Goal: Book appointment/travel/reservation

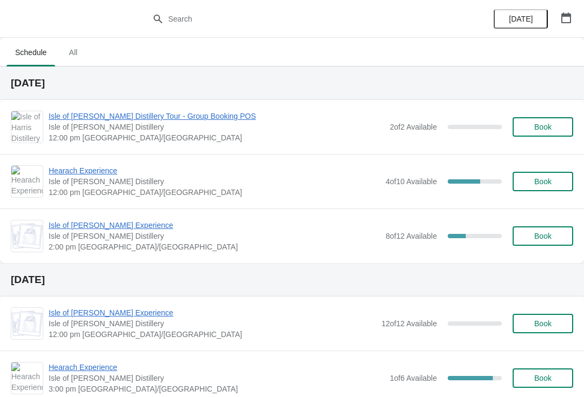
click at [311, 121] on span "Isle of [PERSON_NAME] Distillery Tour - Group Booking POS" at bounding box center [217, 116] width 336 height 11
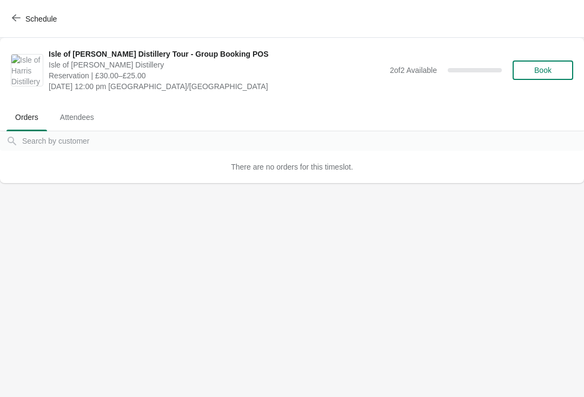
click at [17, 22] on icon "button" at bounding box center [16, 18] width 9 height 9
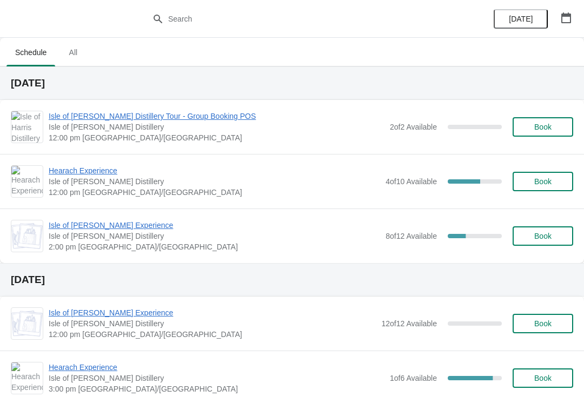
click at [89, 169] on span "Hearach Experience" at bounding box center [214, 170] width 331 height 11
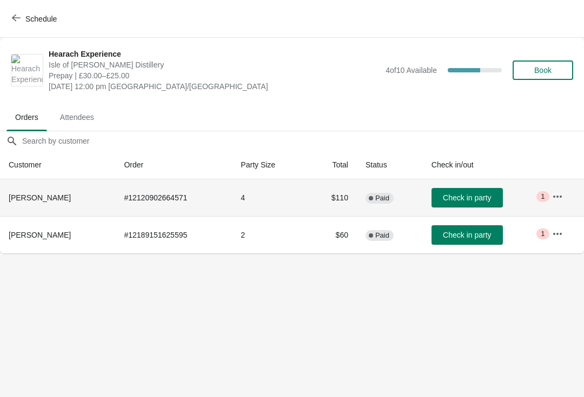
click at [42, 202] on span "[PERSON_NAME]" at bounding box center [40, 197] width 62 height 9
click at [557, 193] on icon "button" at bounding box center [557, 196] width 11 height 11
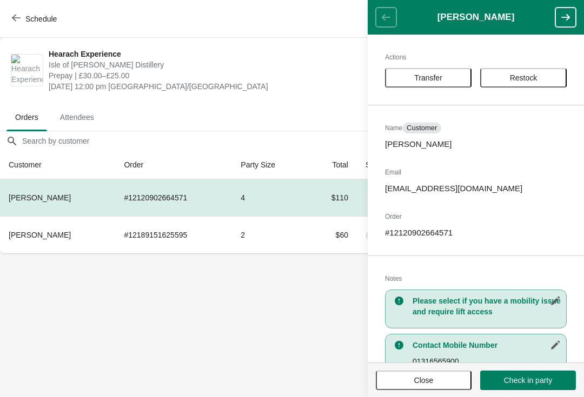
click at [6, 17] on button "Schedule" at bounding box center [35, 18] width 60 height 19
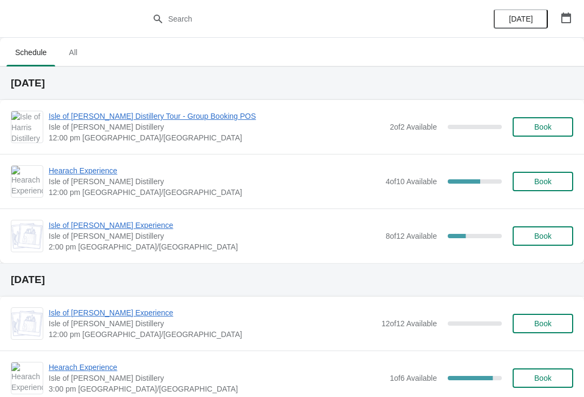
click at [99, 225] on span "Isle of [PERSON_NAME] Experience" at bounding box center [214, 225] width 331 height 11
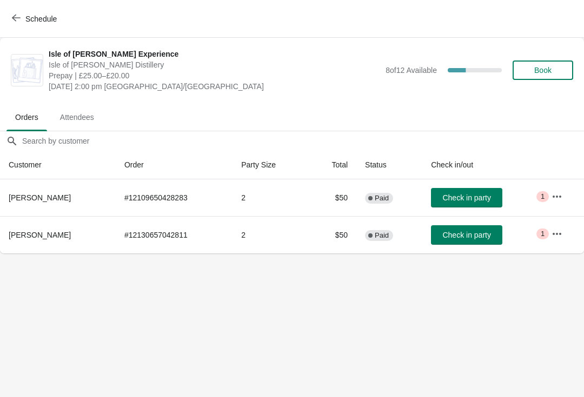
click at [23, 25] on button "Schedule" at bounding box center [35, 18] width 60 height 19
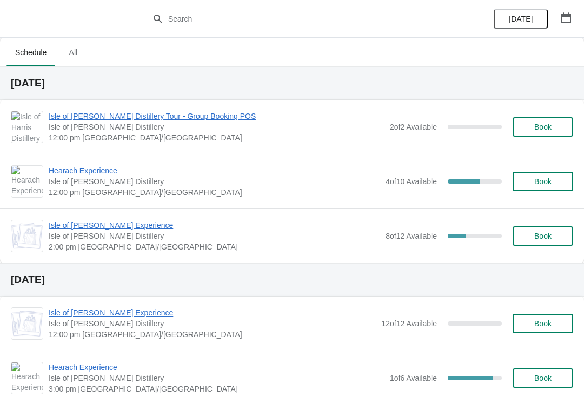
click at [550, 131] on span "Book" at bounding box center [542, 127] width 17 height 9
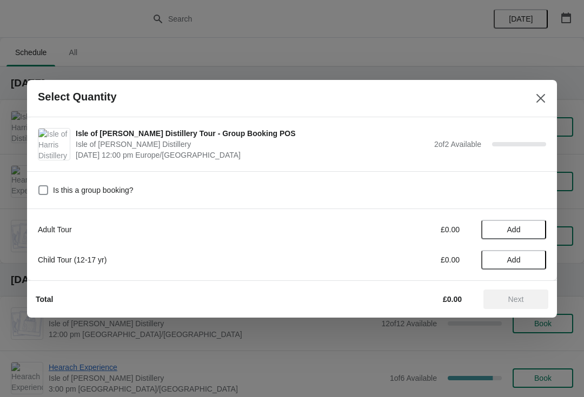
click at [529, 233] on span "Add" at bounding box center [513, 229] width 45 height 9
click at [533, 235] on icon at bounding box center [531, 229] width 11 height 11
click at [526, 304] on button "Next" at bounding box center [515, 299] width 65 height 19
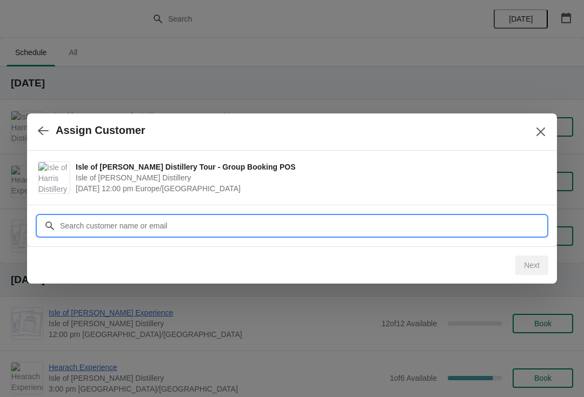
click at [261, 221] on input "Customer" at bounding box center [302, 225] width 486 height 19
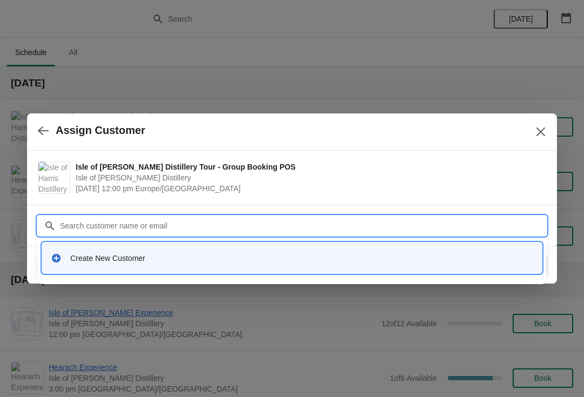
click at [296, 262] on div "Create New Customer" at bounding box center [301, 258] width 463 height 11
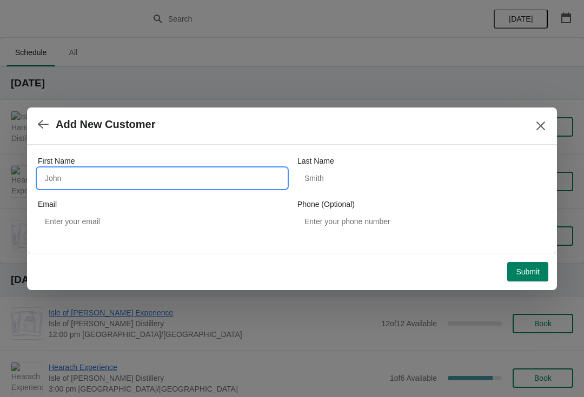
click at [143, 175] on input "First Name" at bounding box center [162, 178] width 249 height 19
type input "Les"
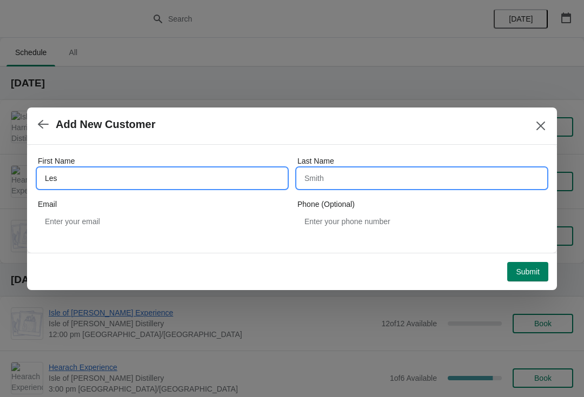
click at [355, 177] on input "Last Name" at bounding box center [421, 178] width 249 height 19
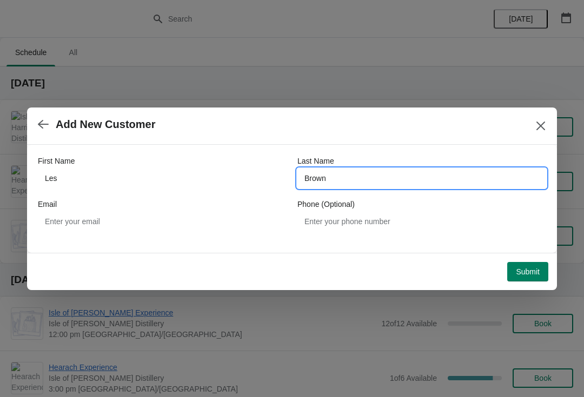
type input "Brown"
click at [531, 275] on span "Submit" at bounding box center [528, 272] width 24 height 9
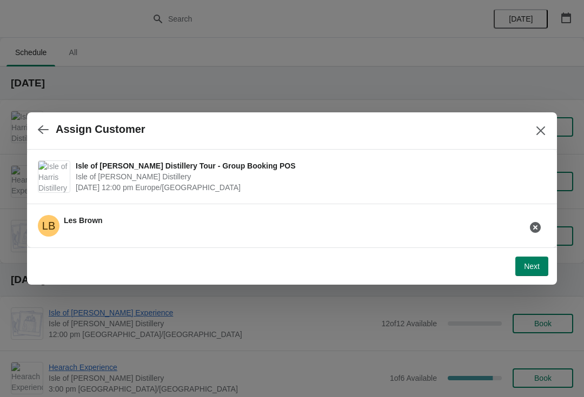
click at [532, 268] on span "Next" at bounding box center [532, 266] width 16 height 9
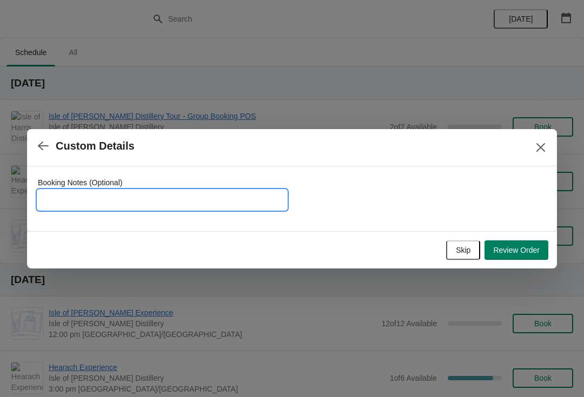
click at [179, 207] on input "Booking Notes (Optional)" at bounding box center [162, 199] width 249 height 19
click at [117, 198] on input "Les is a 1916 owner and will pay for one tour on arrival" at bounding box center [162, 199] width 249 height 19
click at [106, 202] on input "Les is a 1916 owner( column 1) and will pay for one tour on arrival" at bounding box center [162, 199] width 249 height 19
type input "Les is a 1916 owner (column 1) and will pay for one tour on arrival"
click at [524, 252] on span "Review Order" at bounding box center [516, 250] width 46 height 9
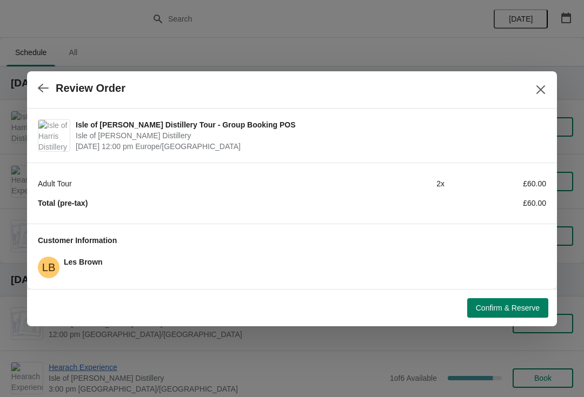
click at [514, 315] on button "Confirm & Reserve" at bounding box center [507, 307] width 81 height 19
click at [519, 312] on div "Loading Confirm & Reserve" at bounding box center [507, 307] width 81 height 19
click at [42, 92] on icon "button" at bounding box center [43, 88] width 11 height 9
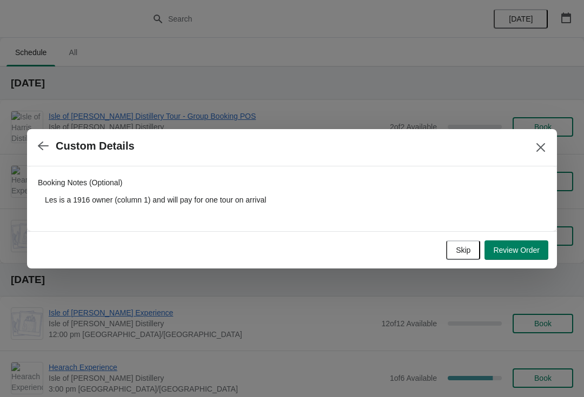
click at [45, 154] on button "button" at bounding box center [43, 146] width 19 height 21
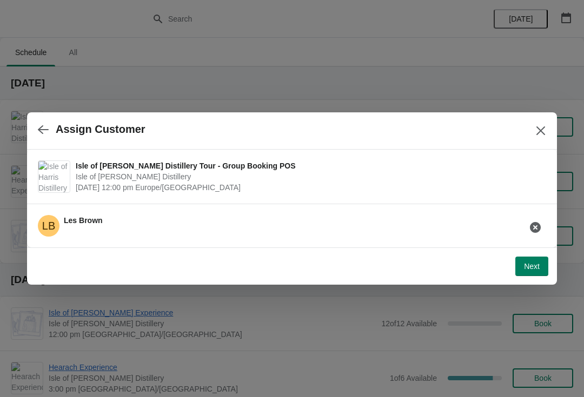
click at [34, 133] on button "button" at bounding box center [43, 129] width 19 height 21
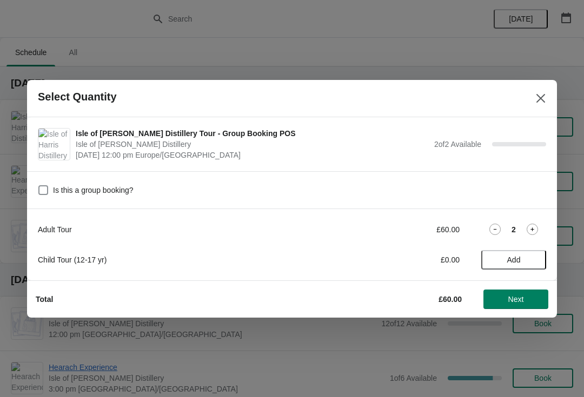
click at [531, 298] on span "Next" at bounding box center [516, 299] width 48 height 9
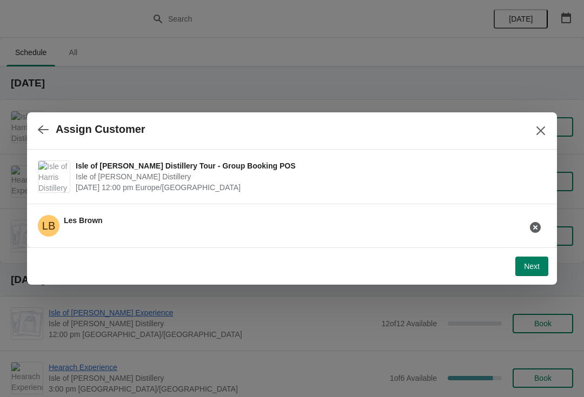
click at [531, 275] on button "Next" at bounding box center [531, 266] width 33 height 19
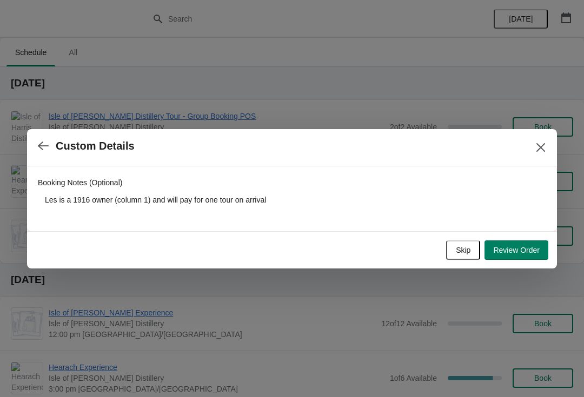
click at [520, 258] on button "Review Order" at bounding box center [516, 250] width 64 height 19
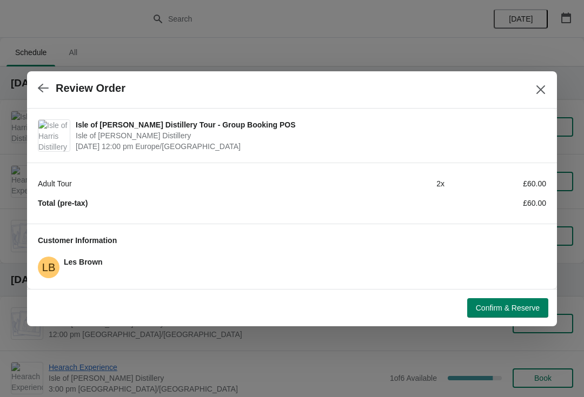
click at [511, 311] on span "Confirm & Reserve" at bounding box center [508, 308] width 64 height 9
click at [40, 96] on button "button" at bounding box center [43, 88] width 19 height 21
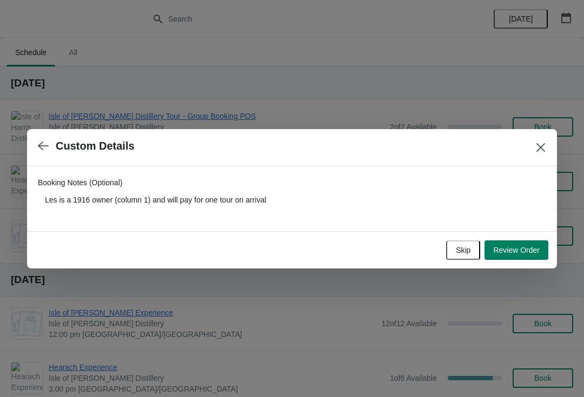
click at [41, 152] on button "button" at bounding box center [43, 146] width 19 height 21
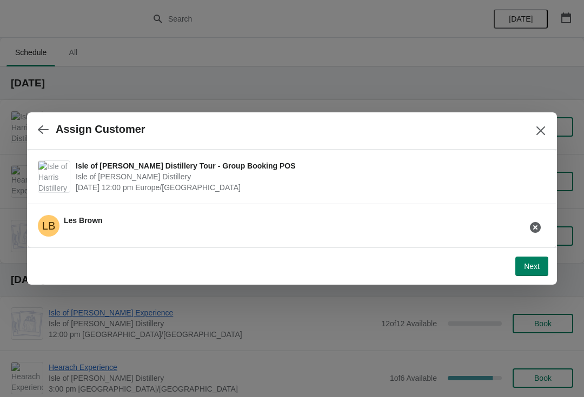
click at [34, 143] on div "Assign Customer" at bounding box center [292, 130] width 530 height 37
click at [36, 131] on button "button" at bounding box center [43, 129] width 19 height 21
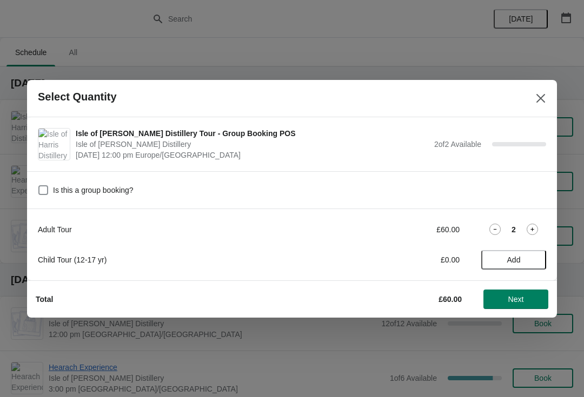
click at [532, 98] on button "Close" at bounding box center [540, 98] width 19 height 19
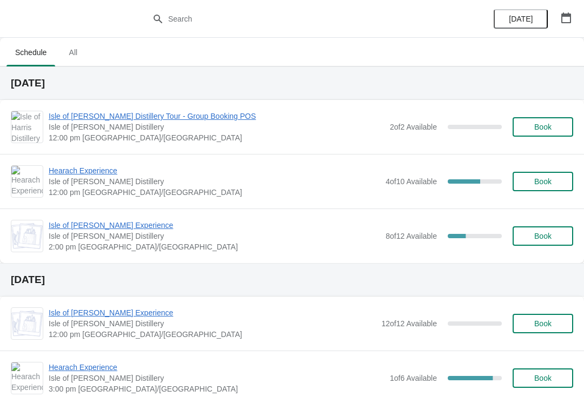
click at [550, 131] on span "Book" at bounding box center [542, 127] width 17 height 9
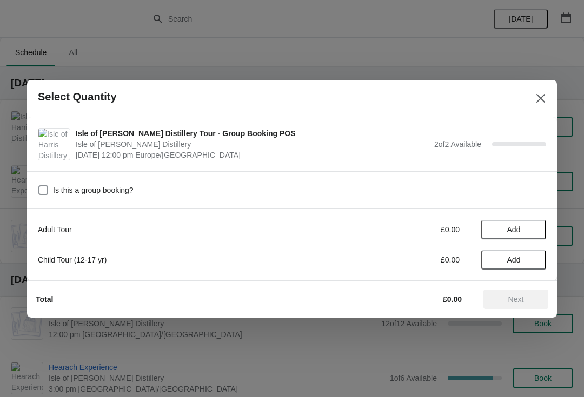
click at [532, 228] on span "Add" at bounding box center [513, 229] width 45 height 9
click at [536, 229] on icon at bounding box center [531, 229] width 11 height 11
click at [530, 302] on span "Next" at bounding box center [516, 299] width 48 height 9
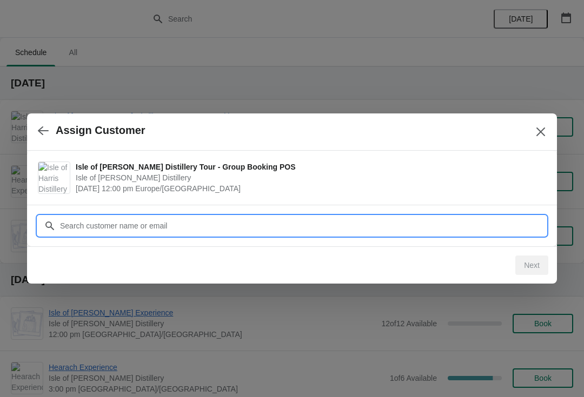
click at [168, 223] on input "Customer" at bounding box center [302, 225] width 486 height 19
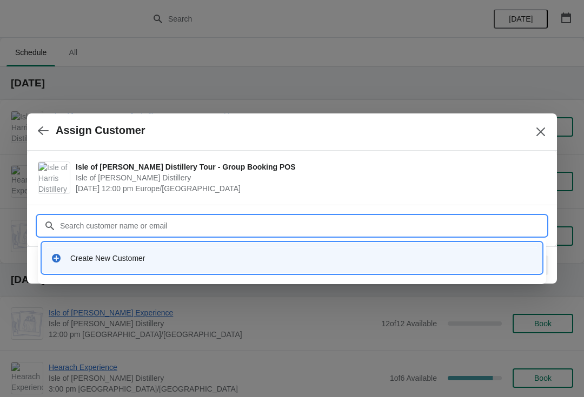
click at [178, 263] on div "Create New Customer" at bounding box center [301, 258] width 463 height 11
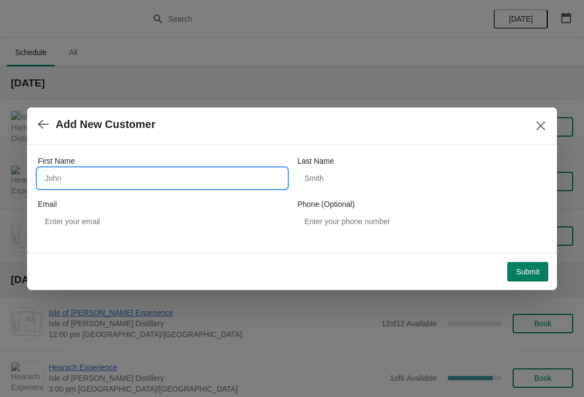
click at [126, 181] on input "First Name" at bounding box center [162, 178] width 249 height 19
type input "Les"
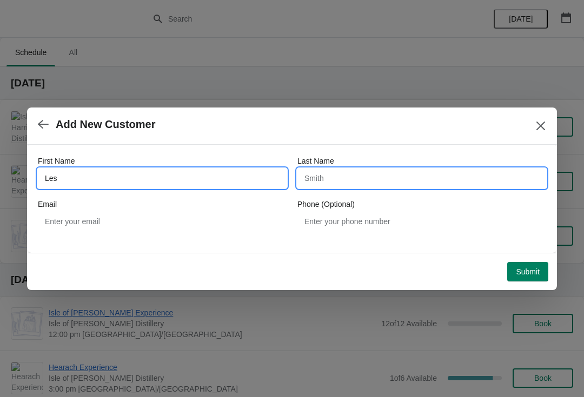
click at [329, 178] on input "Last Name" at bounding box center [421, 178] width 249 height 19
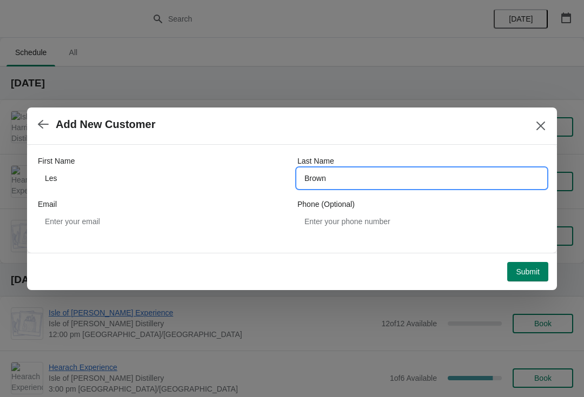
type input "Brown"
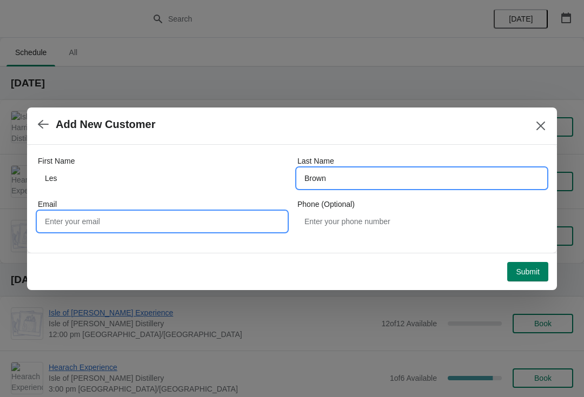
click at [154, 225] on input "Email" at bounding box center [162, 221] width 249 height 19
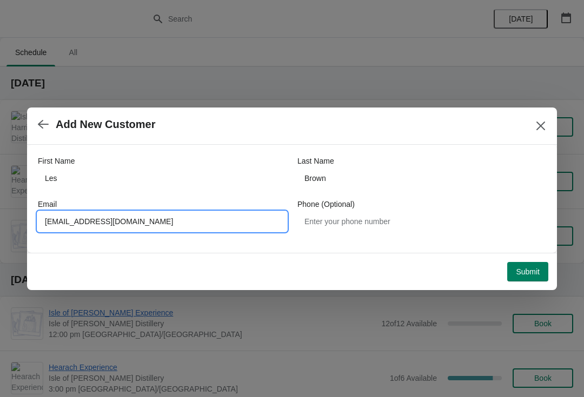
type input "Llezzyb@aol.com"
click at [531, 274] on span "Submit" at bounding box center [528, 272] width 24 height 9
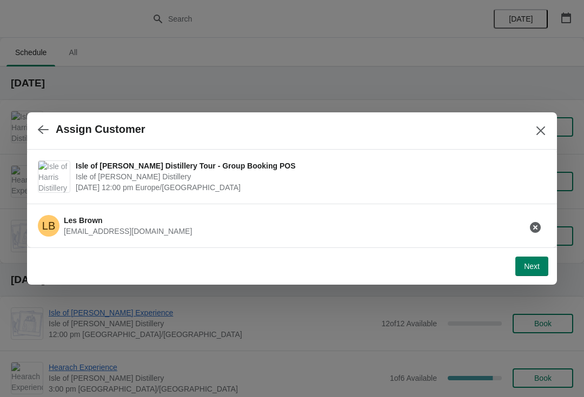
click at [535, 270] on span "Next" at bounding box center [532, 266] width 16 height 9
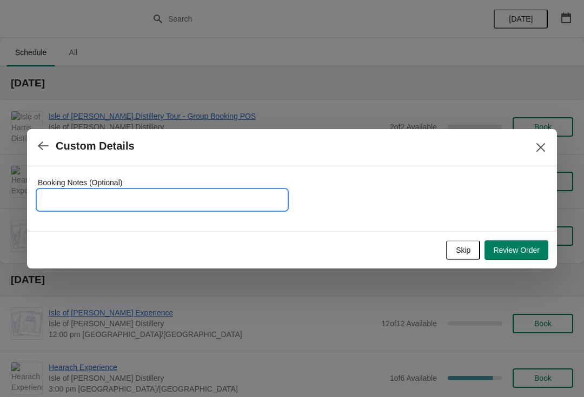
click at [122, 198] on input "Booking Notes (Optional)" at bounding box center [162, 199] width 249 height 19
type input "Les is a 1916 and will pay for the other space on arrival"
click at [532, 259] on button "Review Order" at bounding box center [516, 250] width 64 height 19
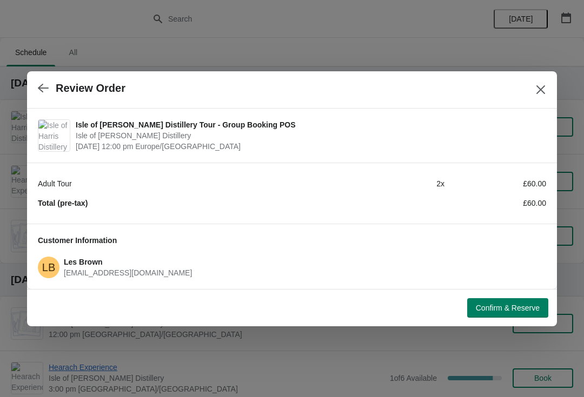
click at [529, 312] on span "Confirm & Reserve" at bounding box center [508, 308] width 64 height 9
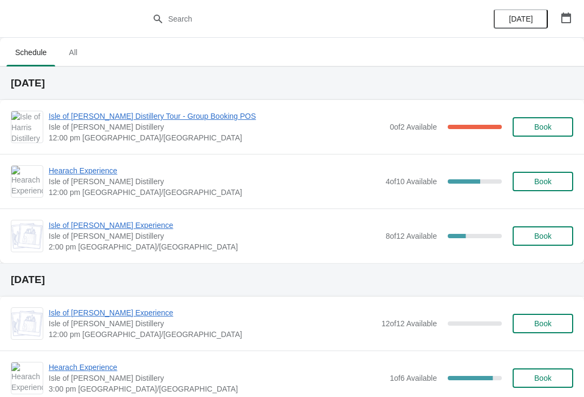
click at [116, 229] on span "Isle of [PERSON_NAME] Experience" at bounding box center [214, 225] width 331 height 11
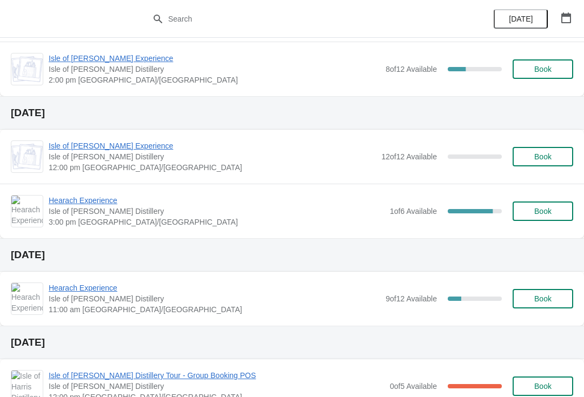
scroll to position [168, 0]
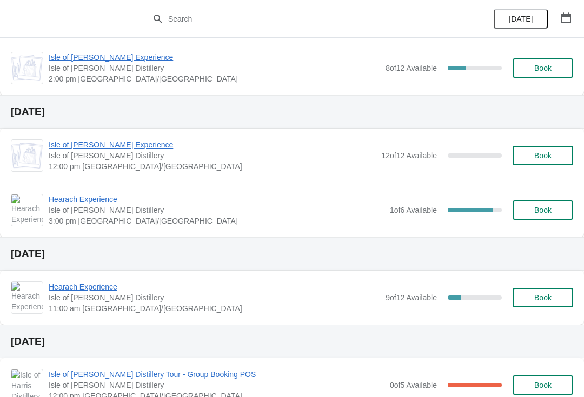
click at [103, 211] on span "Isle of [PERSON_NAME] Distillery" at bounding box center [217, 210] width 336 height 11
click at [83, 204] on span "Hearach Experience" at bounding box center [217, 199] width 336 height 11
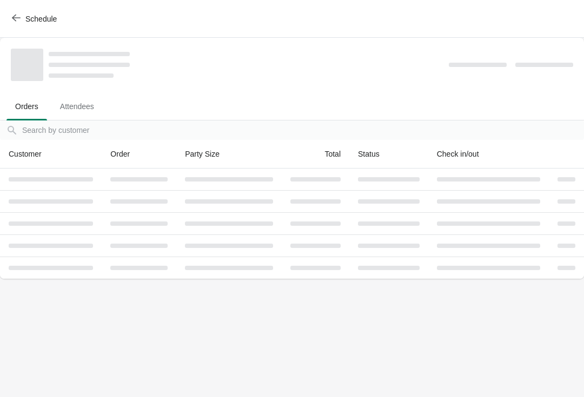
scroll to position [0, 0]
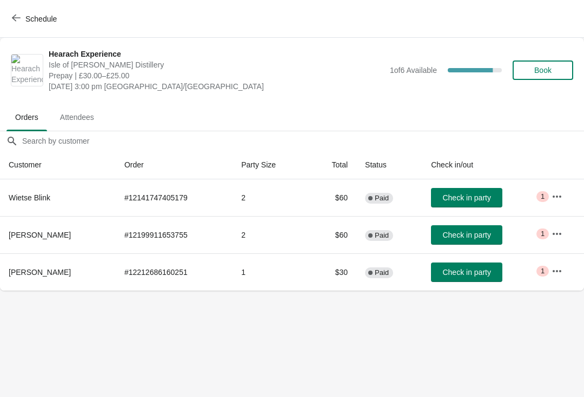
click at [555, 237] on icon "button" at bounding box center [556, 234] width 11 height 11
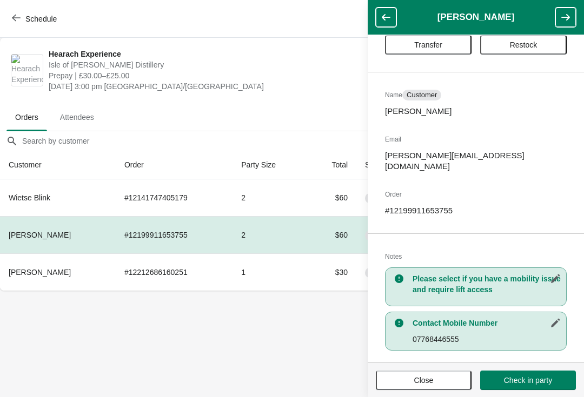
scroll to position [33, 0]
click at [429, 50] on button "Transfer" at bounding box center [428, 44] width 86 height 19
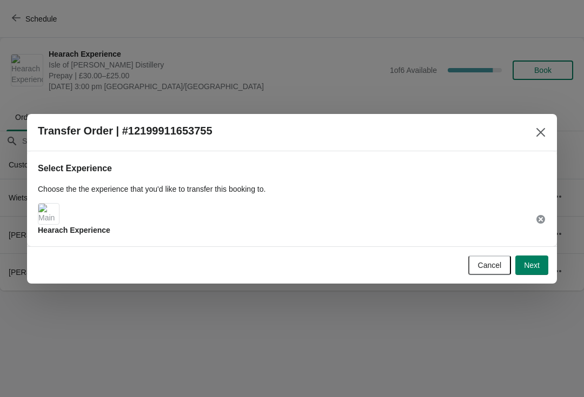
click at [540, 265] on button "Next" at bounding box center [531, 265] width 33 height 19
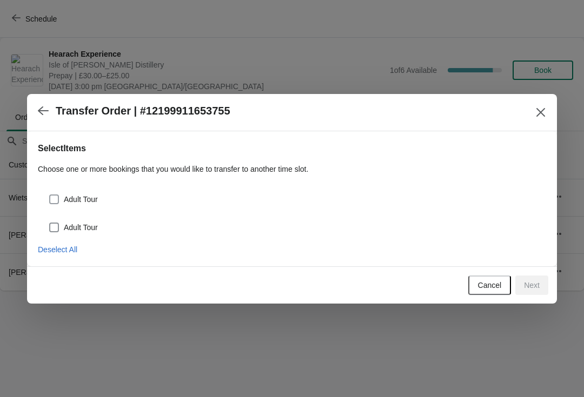
click at [51, 202] on span at bounding box center [54, 200] width 10 height 10
click at [50, 195] on input "Adult Tour" at bounding box center [49, 195] width 1 height 1
checkbox input "true"
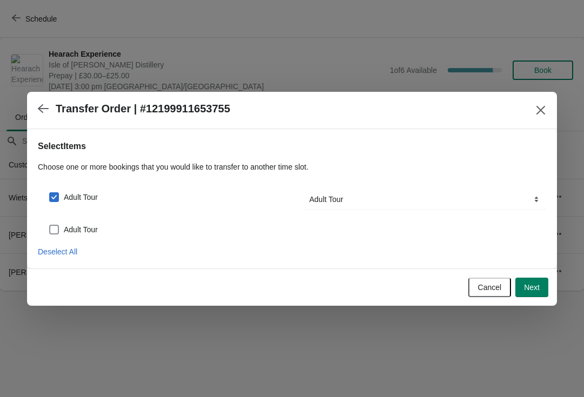
click at [52, 234] on span at bounding box center [54, 230] width 10 height 10
click at [50, 225] on input "Adult Tour" at bounding box center [49, 225] width 1 height 1
checkbox input "true"
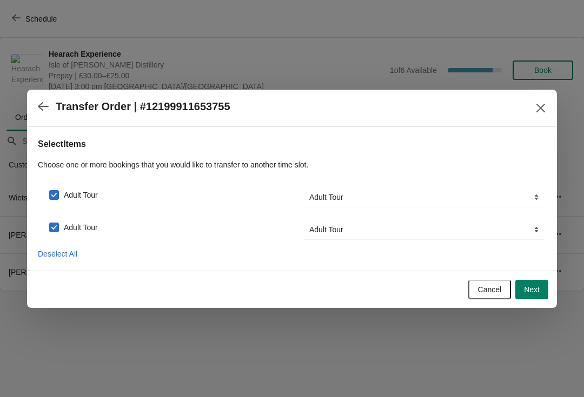
click at [543, 288] on button "Next" at bounding box center [531, 289] width 33 height 19
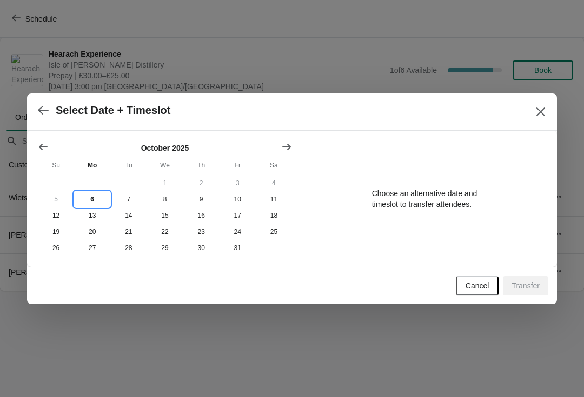
click at [93, 202] on button "6" at bounding box center [92, 199] width 36 height 16
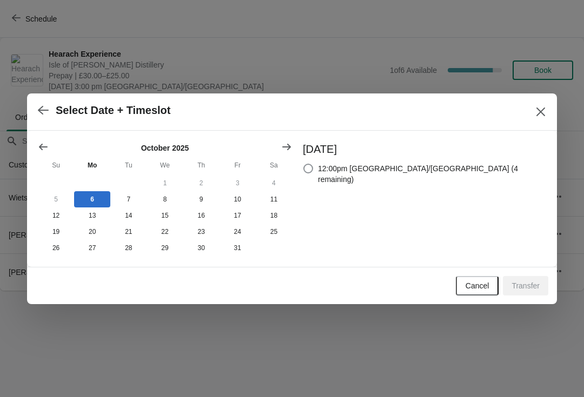
click at [343, 169] on div "Monday October 6, 2025 12:00pm Europe/London (4 remaining)" at bounding box center [419, 199] width 254 height 115
click at [313, 171] on span at bounding box center [308, 169] width 10 height 10
click at [304, 164] on input "12:00pm Europe/London (4 remaining)" at bounding box center [303, 164] width 1 height 1
radio input "true"
click at [531, 290] on span "Transfer" at bounding box center [525, 286] width 28 height 9
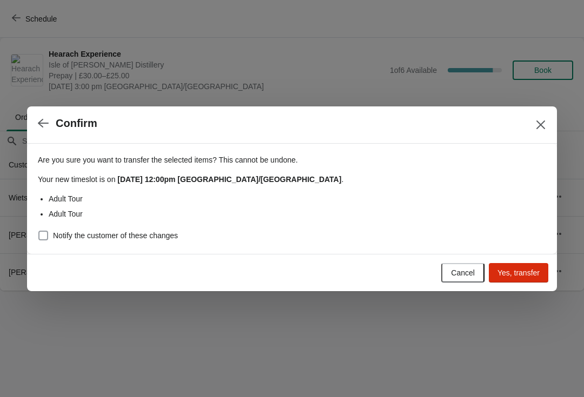
click at [48, 237] on span at bounding box center [43, 236] width 10 height 10
click at [39, 231] on input "Notify the customer of these changes" at bounding box center [38, 231] width 1 height 1
checkbox input "true"
click at [523, 272] on span "Yes, transfer" at bounding box center [518, 273] width 42 height 9
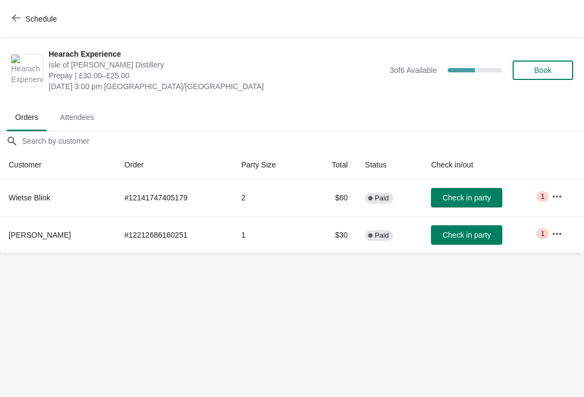
click at [8, 12] on button "Schedule" at bounding box center [35, 18] width 60 height 19
click at [8, 12] on div "Schedule" at bounding box center [292, 19] width 584 height 38
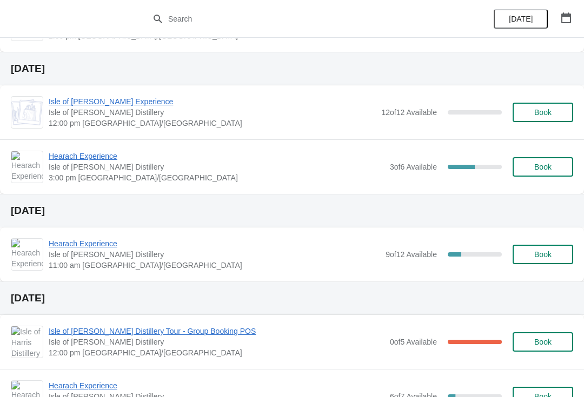
scroll to position [216, 0]
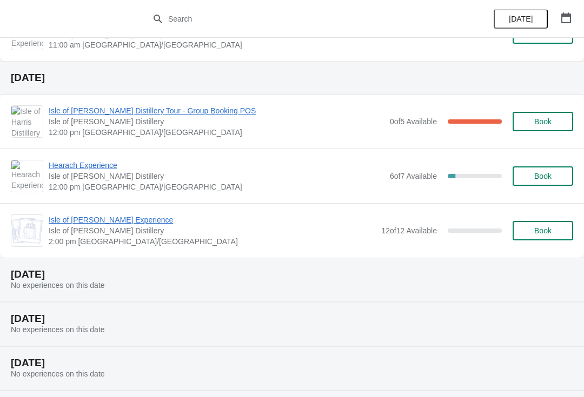
scroll to position [402, 0]
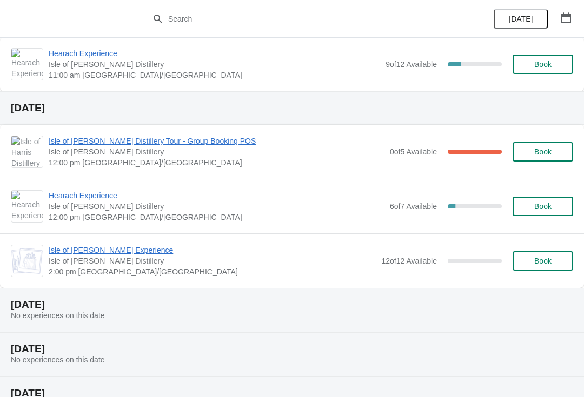
click at [182, 152] on span "Isle of [PERSON_NAME] Distillery" at bounding box center [217, 151] width 336 height 11
click at [187, 142] on span "Isle of [PERSON_NAME] Distillery Tour - Group Booking POS" at bounding box center [217, 141] width 336 height 11
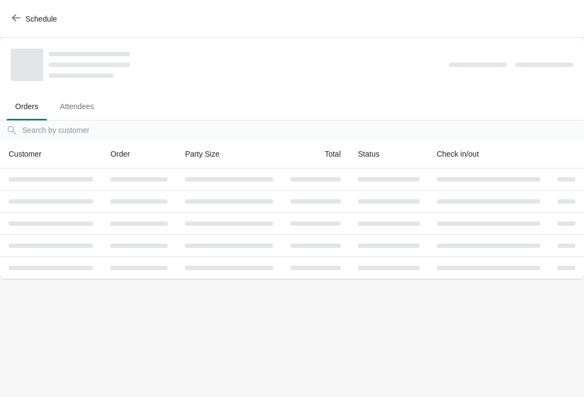
scroll to position [0, 0]
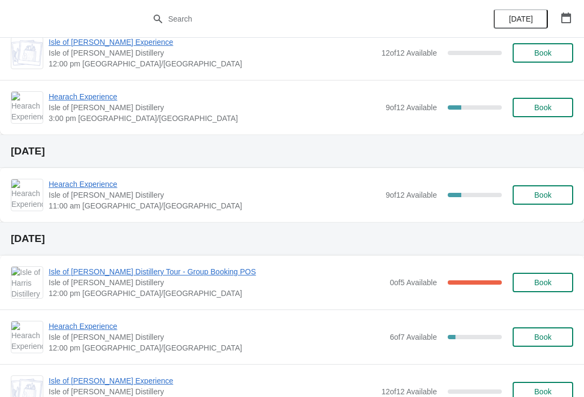
scroll to position [281, 0]
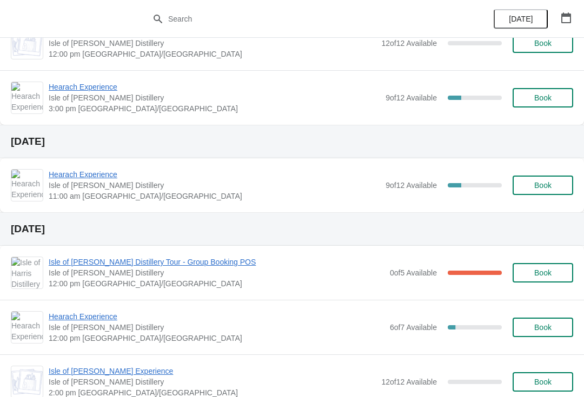
click at [172, 266] on span "Isle of [PERSON_NAME] Distillery Tour - Group Booking POS" at bounding box center [217, 262] width 336 height 11
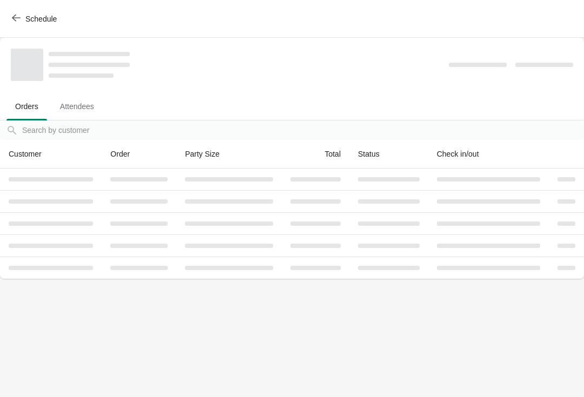
scroll to position [0, 0]
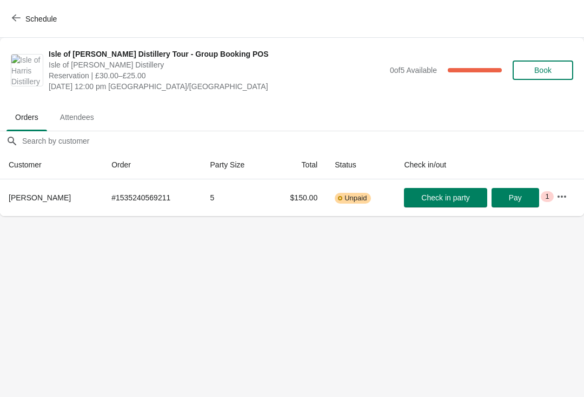
click at [14, 23] on span "button" at bounding box center [16, 19] width 9 height 10
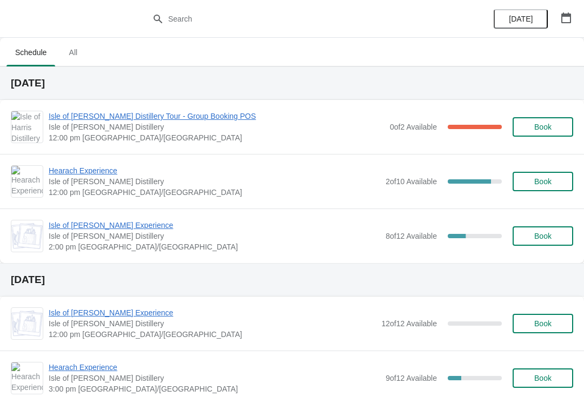
click at [557, 20] on button "button" at bounding box center [565, 17] width 19 height 19
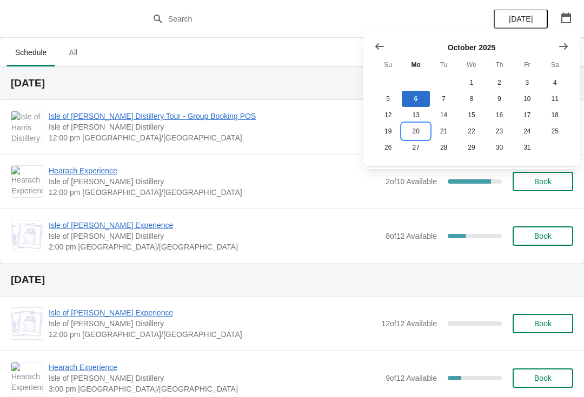
click at [419, 131] on button "20" at bounding box center [416, 131] width 28 height 16
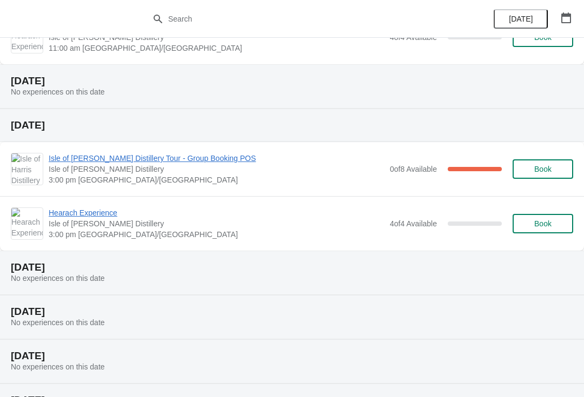
scroll to position [148, 0]
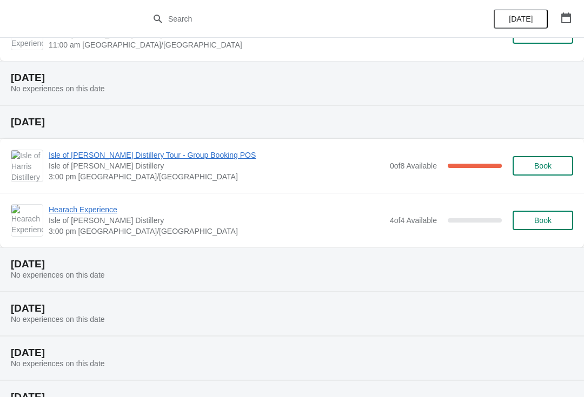
click at [524, 25] on button "[DATE]" at bounding box center [520, 18] width 54 height 19
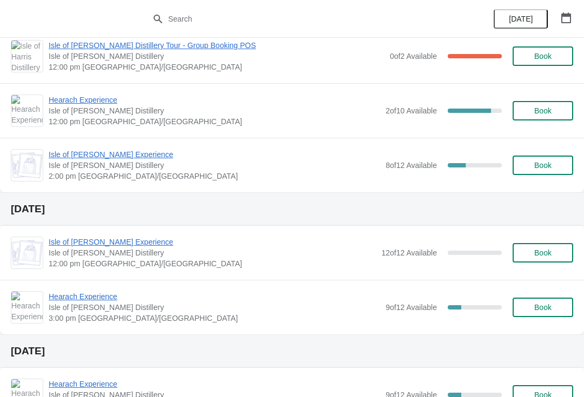
scroll to position [61, 0]
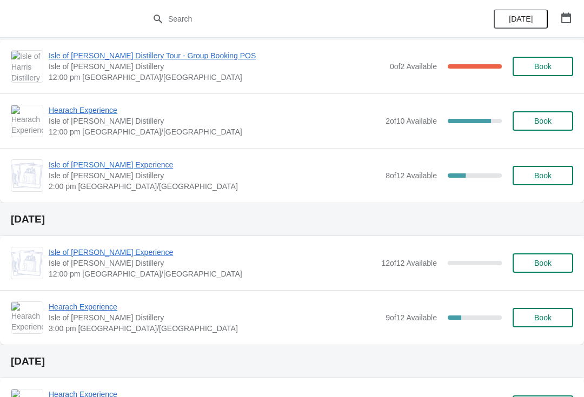
click at [71, 115] on span "Hearach Experience" at bounding box center [214, 110] width 331 height 11
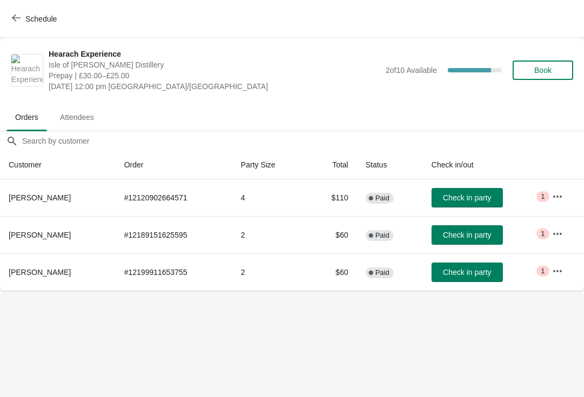
click at [50, 273] on span "Henry Dixon" at bounding box center [40, 272] width 62 height 9
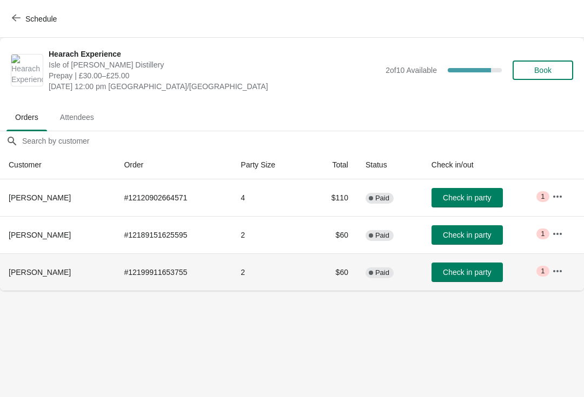
click at [560, 281] on button "button" at bounding box center [556, 271] width 19 height 19
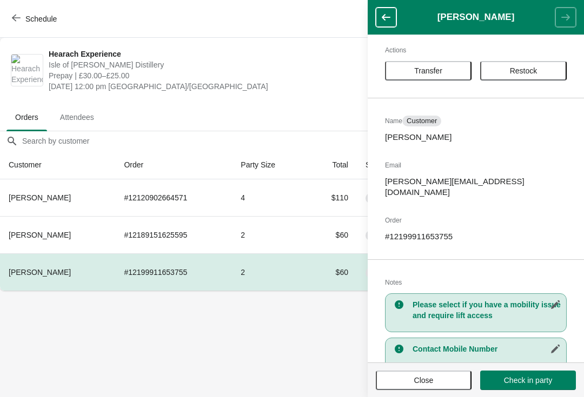
scroll to position [11, 0]
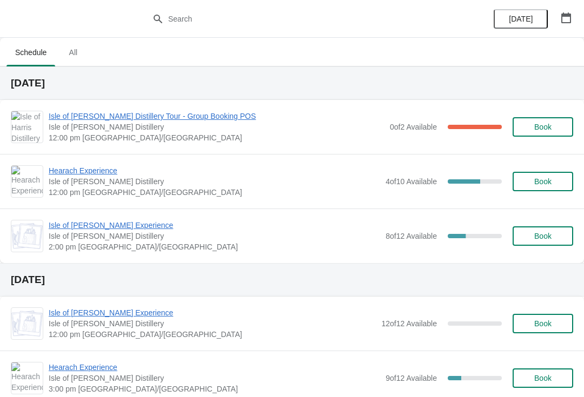
click at [571, 16] on button "button" at bounding box center [565, 17] width 19 height 19
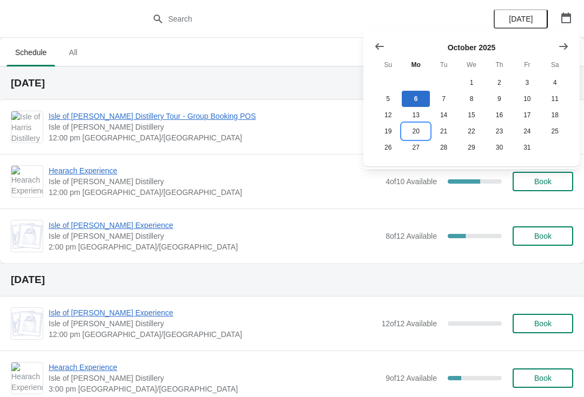
click at [416, 138] on button "20" at bounding box center [416, 131] width 28 height 16
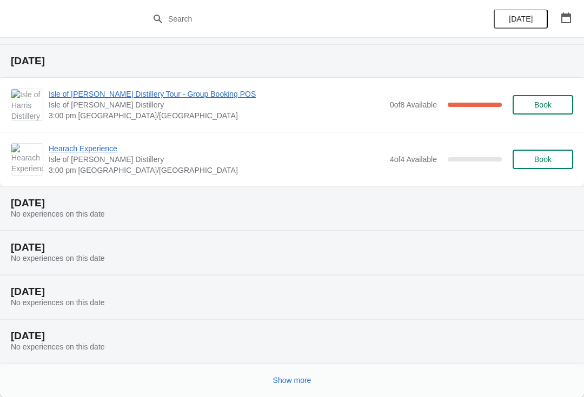
scroll to position [209, 0]
